Goal: Contribute content: Contribute content

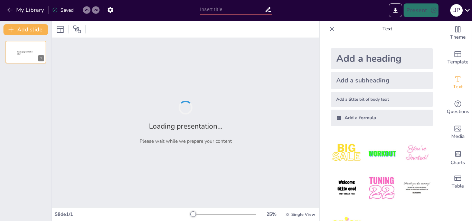
type input "Cultura y Territorio: La Importancia del Enfoque Diferencial en la Gestión Ambi…"
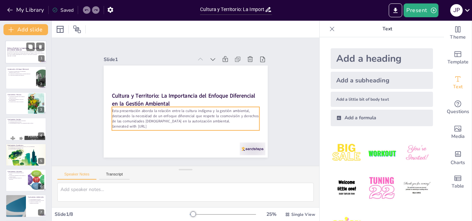
click at [18, 54] on p "Esta presentación aborda la relación entre la cultura indígena y la gestión amb…" at bounding box center [25, 53] width 37 height 4
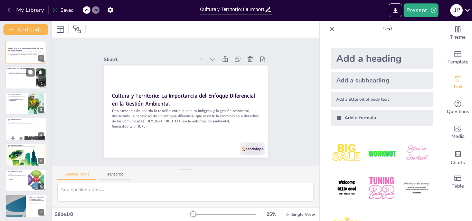
click at [21, 77] on div at bounding box center [25, 77] width 41 height 23
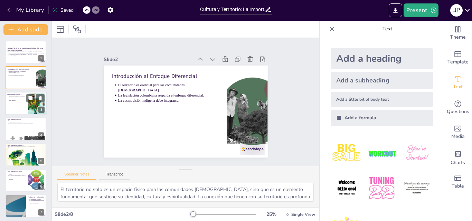
click at [20, 101] on p "La cosmovisión indígena es clave en la gestión ambiental." at bounding box center [17, 100] width 17 height 3
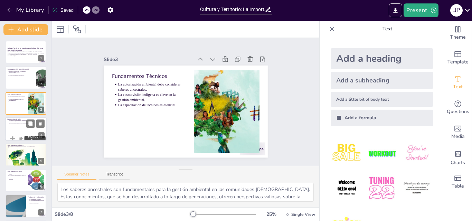
click at [22, 125] on div at bounding box center [25, 128] width 41 height 23
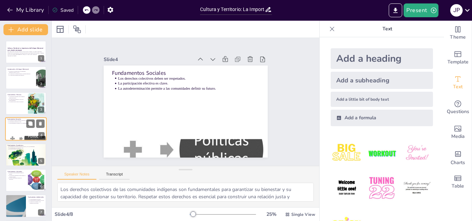
scroll to position [1, 0]
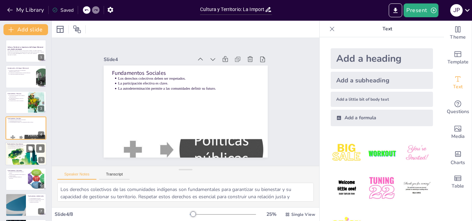
click at [23, 152] on div at bounding box center [25, 154] width 41 height 58
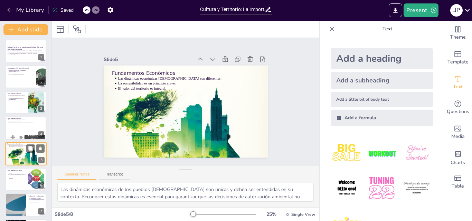
scroll to position [27, 0]
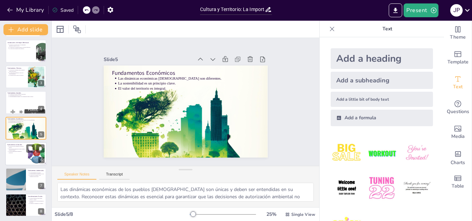
click at [22, 157] on div at bounding box center [25, 153] width 41 height 23
type textarea "Proteger el patrimonio cultural indígena es esencial para garantizar la continu…"
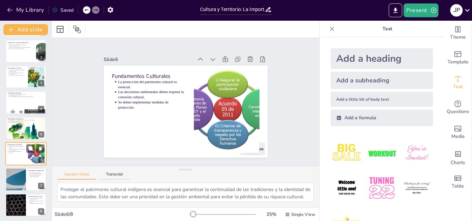
scroll to position [28, 0]
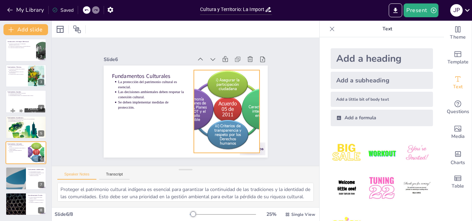
click at [204, 106] on div at bounding box center [219, 127] width 141 height 123
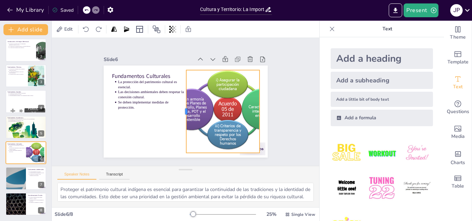
drag, startPoint x: 187, startPoint y: 108, endPoint x: 180, endPoint y: 108, distance: 7.6
click at [180, 108] on div at bounding box center [180, 110] width 31 height 81
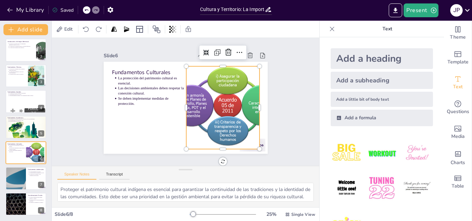
scroll to position [6, 0]
click at [137, 67] on div "Fundamentos Culturales La protección del patrimonio cultural es esencial. Las d…" at bounding box center [184, 107] width 184 height 138
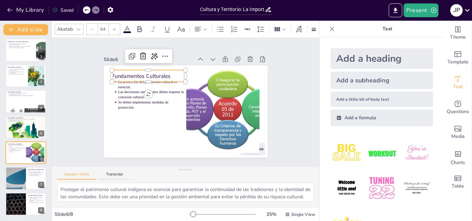
scroll to position [0, 0]
click at [276, 94] on div "Slide 1 Cultura y Territorio: La Importancia del Enfoque Diferencial en la Gest…" at bounding box center [185, 102] width 221 height 151
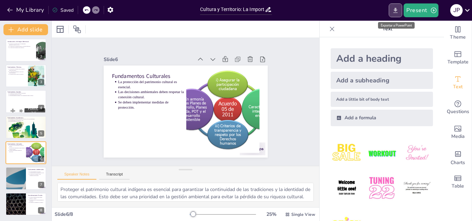
click at [396, 10] on icon "Export to PowerPoint" at bounding box center [395, 10] width 4 height 5
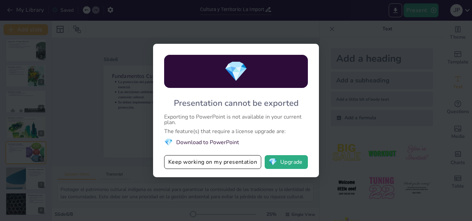
click at [350, 96] on div "💎 Presentation cannot be exported Exporting to PowerPoint is not available in y…" at bounding box center [236, 110] width 472 height 221
click at [218, 165] on button "Keep working on my presentation" at bounding box center [212, 162] width 97 height 14
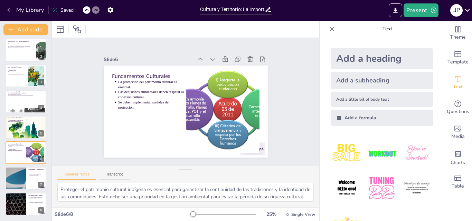
click at [66, 10] on div "Saved" at bounding box center [62, 10] width 21 height 7
click at [15, 27] on icon "button" at bounding box center [11, 29] width 7 height 7
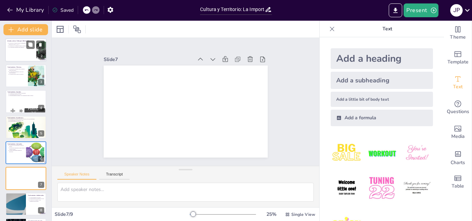
click at [15, 46] on p "La legislación colombiana respalda el enfoque diferencial." at bounding box center [22, 46] width 26 height 1
type textarea "El territorio no solo es un espacio físico para las comunidades indígenas, sino…"
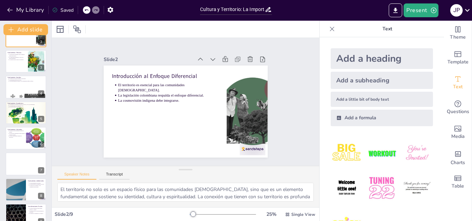
scroll to position [53, 0]
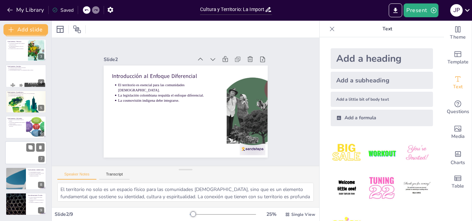
click at [25, 151] on div at bounding box center [25, 153] width 41 height 23
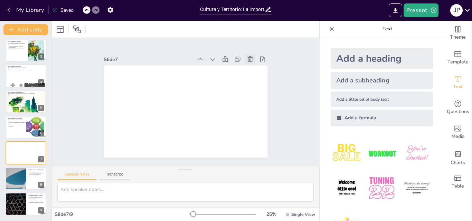
click at [250, 132] on icon at bounding box center [254, 136] width 9 height 9
type textarea "La visión holística de las comunidades indígenas sobre el medio ambiente es fun…"
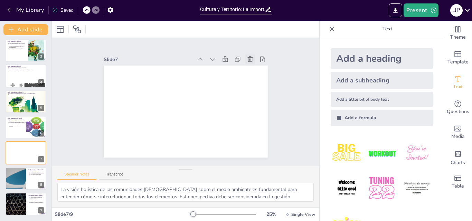
scroll to position [28, 0]
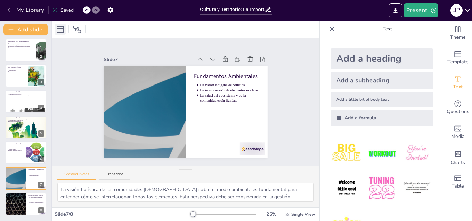
click at [61, 31] on icon at bounding box center [60, 29] width 8 height 8
click at [58, 28] on icon at bounding box center [60, 29] width 7 height 7
click at [30, 10] on button "My Library" at bounding box center [26, 9] width 42 height 11
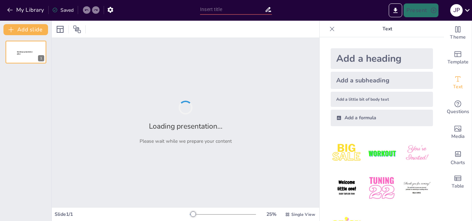
type input "Cultura y Territorio: La Importancia del Enfoque Diferencial en la Gestión Ambi…"
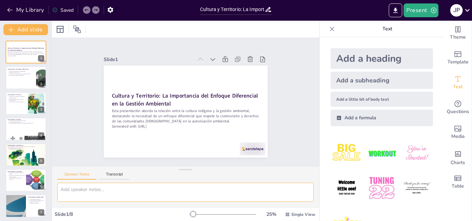
click at [79, 189] on textarea at bounding box center [185, 192] width 256 height 19
click at [228, 79] on icon at bounding box center [233, 84] width 10 height 10
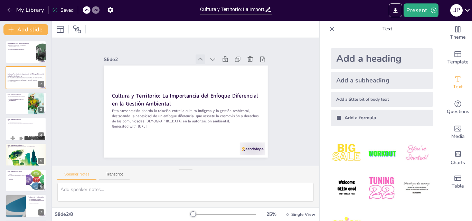
click at [202, 59] on icon at bounding box center [204, 60] width 5 height 3
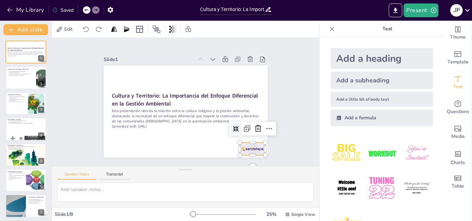
click at [218, 169] on div at bounding box center [204, 182] width 28 height 27
click at [285, 108] on div "Slide 1 Cultura y Territorio: La Importancia del Enfoque Diferencial en la Gest…" at bounding box center [185, 102] width 288 height 181
click at [244, 153] on div at bounding box center [241, 162] width 28 height 18
click at [244, 149] on div at bounding box center [246, 156] width 27 height 16
click at [253, 138] on icon at bounding box center [251, 143] width 10 height 10
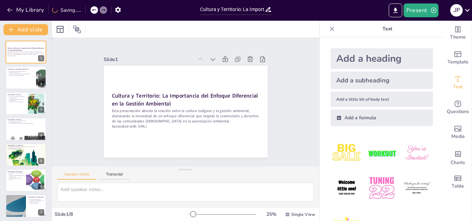
click at [282, 128] on div "Slide 1 Cultura y Territorio: La Importancia del Enfoque Diferencial en la Gest…" at bounding box center [185, 102] width 296 height 226
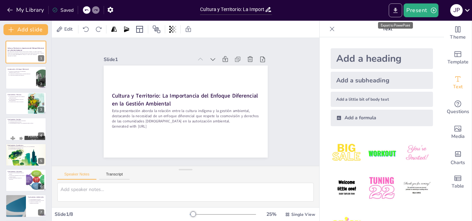
click at [396, 12] on icon "Export to PowerPoint" at bounding box center [395, 10] width 7 height 7
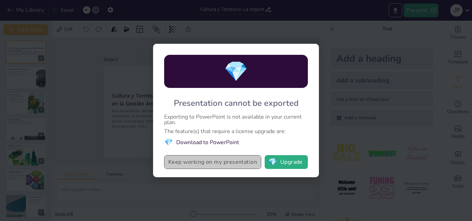
click at [205, 163] on button "Keep working on my presentation" at bounding box center [212, 162] width 97 height 14
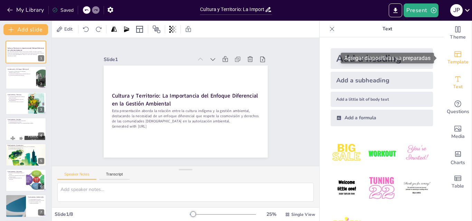
click at [454, 59] on span "Template" at bounding box center [457, 62] width 21 height 8
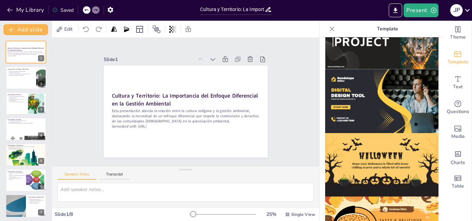
scroll to position [693, 0]
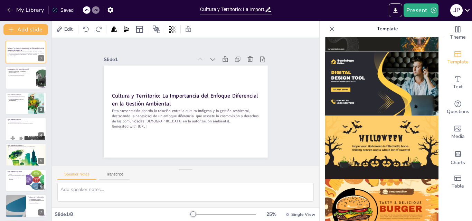
click at [454, 214] on div "Theme Template Text Questions Media Charts Table" at bounding box center [458, 121] width 28 height 201
click at [455, 31] on icon "Change the overall theme" at bounding box center [457, 29] width 5 height 6
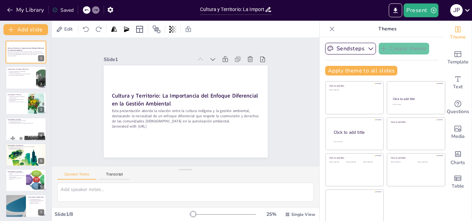
click at [330, 29] on icon at bounding box center [332, 29] width 4 height 4
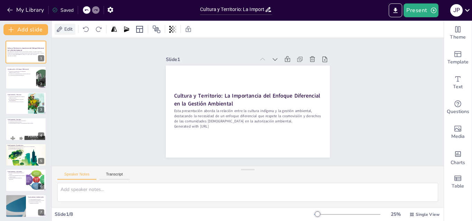
click at [69, 30] on span "Edit" at bounding box center [68, 29] width 11 height 7
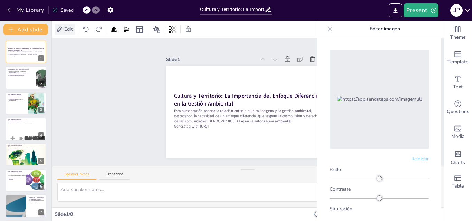
click at [65, 30] on span "Edit" at bounding box center [68, 29] width 11 height 7
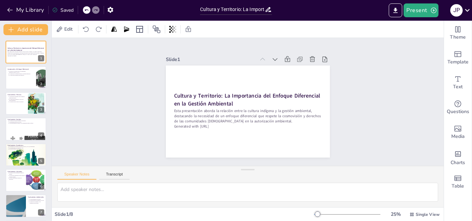
click at [90, 73] on div "Slide 1 Cultura y Territorio: La Importancia del Enfoque Diferencial en la Gest…" at bounding box center [247, 102] width 412 height 243
click at [141, 30] on icon at bounding box center [139, 29] width 8 height 8
click at [122, 45] on div "Slide 1 Cultura y Territorio: La Importancia del Enfoque Diferencial en la Gest…" at bounding box center [248, 102] width 410 height 276
click at [284, 68] on icon at bounding box center [286, 70] width 5 height 4
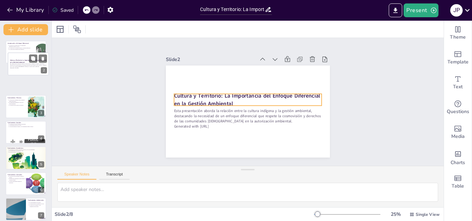
drag, startPoint x: 28, startPoint y: 77, endPoint x: 31, endPoint y: 60, distance: 17.3
click at [31, 52] on div "Cultura y Territorio: La Importancia del Enfoque Diferencial en la Gestión Ambi…" at bounding box center [28, 52] width 41 height 0
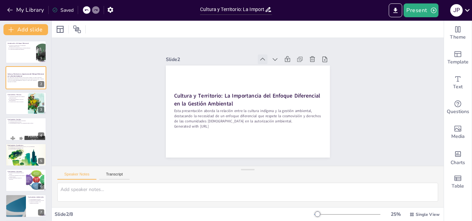
click at [267, 59] on icon at bounding box center [271, 63] width 8 height 8
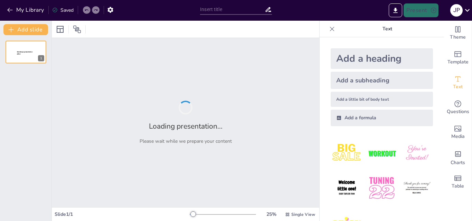
type input "Cultura y Territorio: La Importancia del Enfoque Diferencial en la Gestión Ambi…"
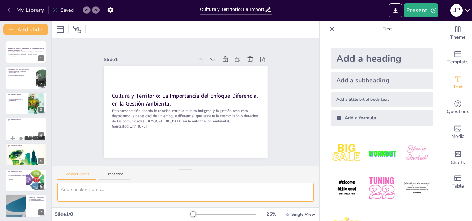
click at [89, 192] on textarea at bounding box center [185, 192] width 256 height 19
click at [27, 81] on div at bounding box center [25, 77] width 41 height 23
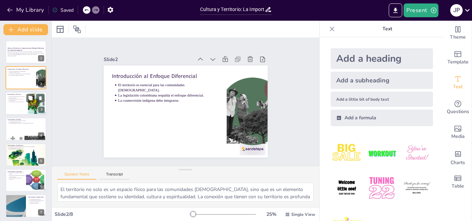
click at [28, 105] on div at bounding box center [36, 103] width 32 height 21
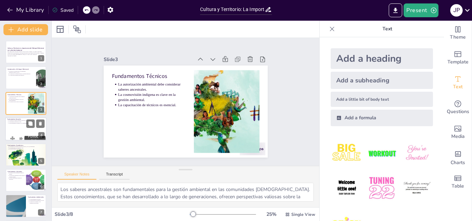
click at [22, 127] on div at bounding box center [25, 128] width 41 height 23
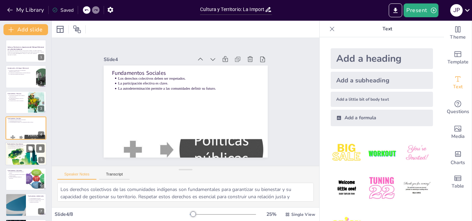
click at [22, 154] on div at bounding box center [25, 154] width 41 height 58
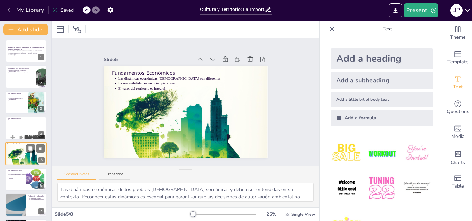
scroll to position [27, 0]
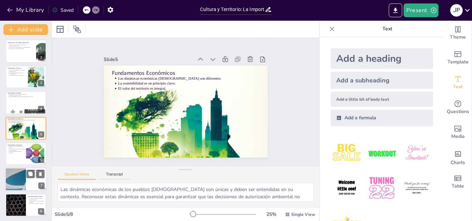
click at [27, 179] on div at bounding box center [25, 179] width 41 height 23
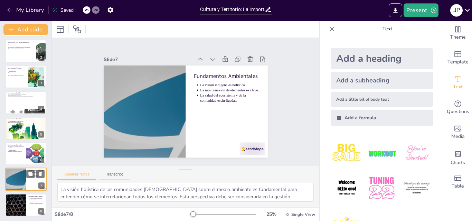
scroll to position [28, 0]
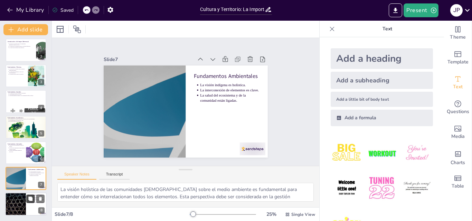
click at [28, 201] on icon at bounding box center [30, 199] width 5 height 5
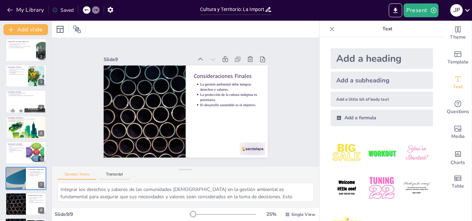
scroll to position [53, 0]
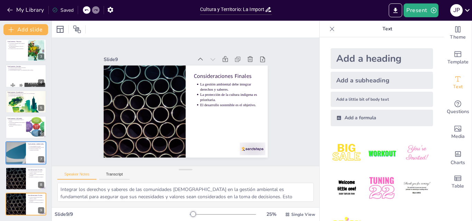
click at [328, 29] on icon at bounding box center [331, 29] width 7 height 7
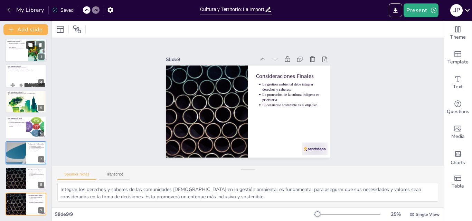
click at [27, 48] on button at bounding box center [30, 45] width 8 height 8
type textarea "Los saberes ancestrales son fundamentales para la gestión ambiental en las comu…"
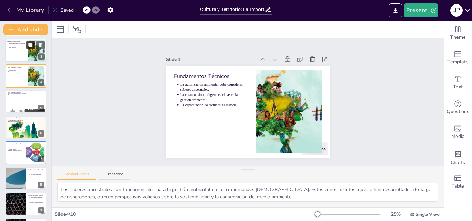
scroll to position [1, 0]
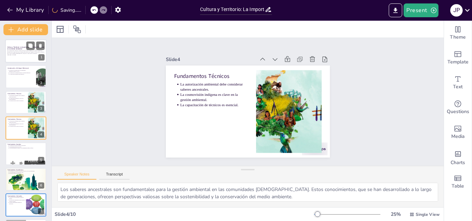
click at [30, 55] on p "Generated with [URL]" at bounding box center [25, 54] width 37 height 1
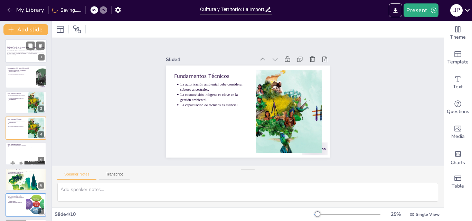
scroll to position [0, 0]
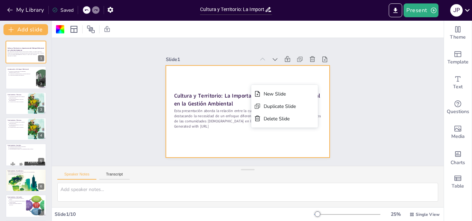
click at [358, 83] on div "Slide 1 Cultura y Territorio: La Importancia del Enfoque Diferencial en la Gest…" at bounding box center [247, 102] width 392 height 334
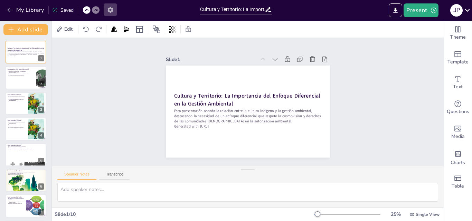
click at [111, 10] on icon "button" at bounding box center [110, 9] width 7 height 7
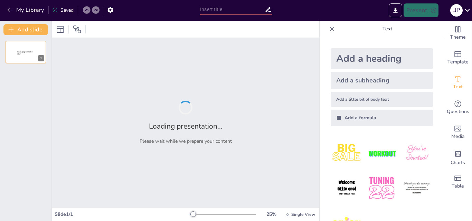
type input "Cultura y Territorio: La Importancia del Enfoque Diferencial en la Gestión Ambi…"
